Goal: Register for event/course

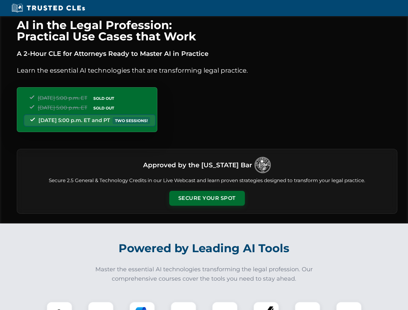
click at [207, 198] on button "Secure Your Spot" at bounding box center [207, 198] width 76 height 15
click at [59, 306] on img at bounding box center [59, 314] width 19 height 19
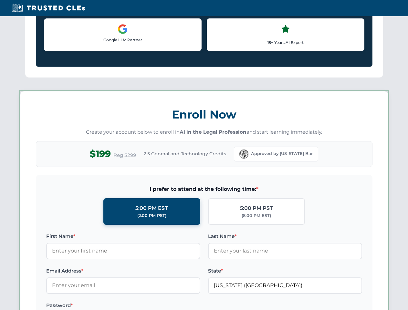
click at [142, 306] on label "Password *" at bounding box center [123, 306] width 154 height 8
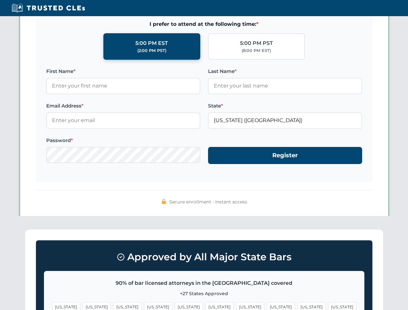
click at [298, 306] on span "[US_STATE]" at bounding box center [312, 306] width 28 height 9
